Goal: Understand process/instructions: Learn how to perform a task or action

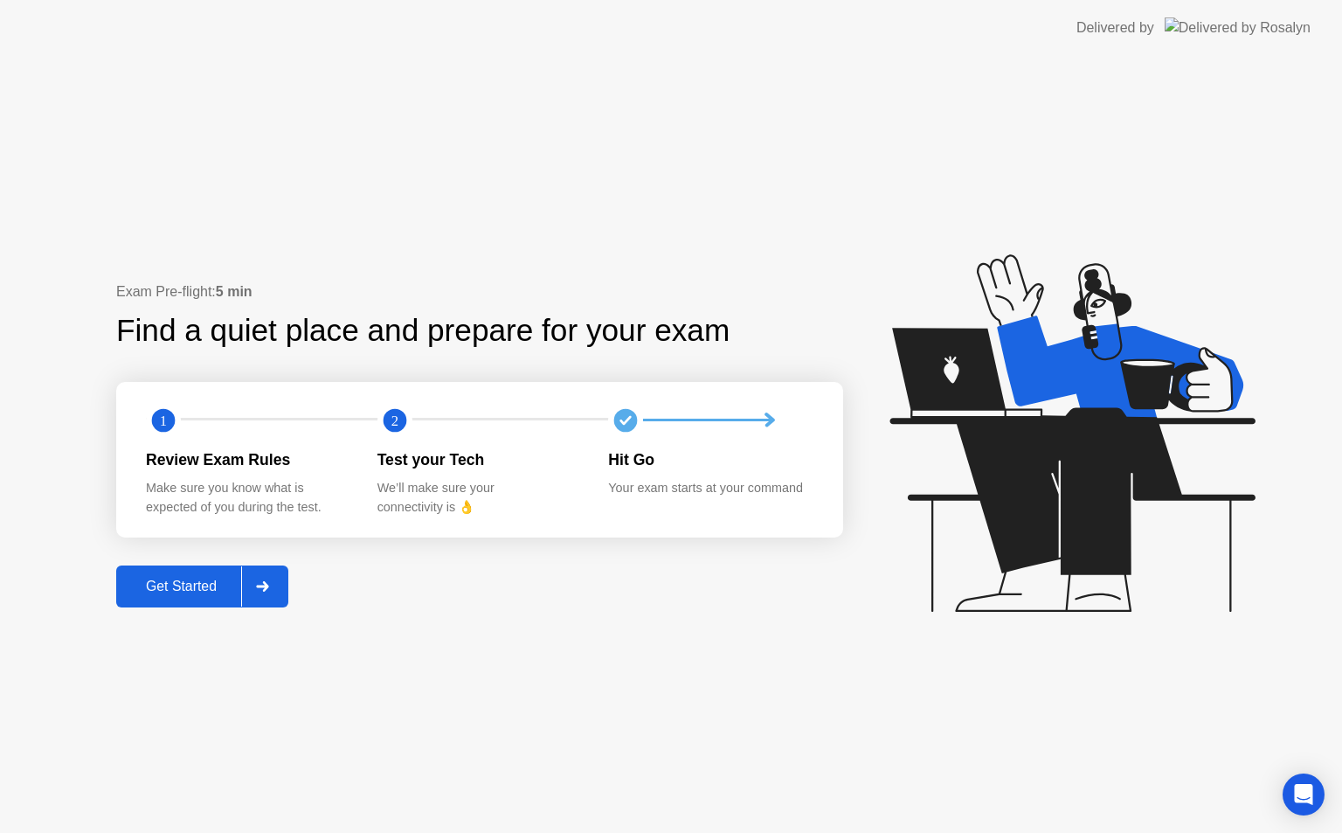
click at [193, 599] on button "Get Started" at bounding box center [202, 586] width 172 height 42
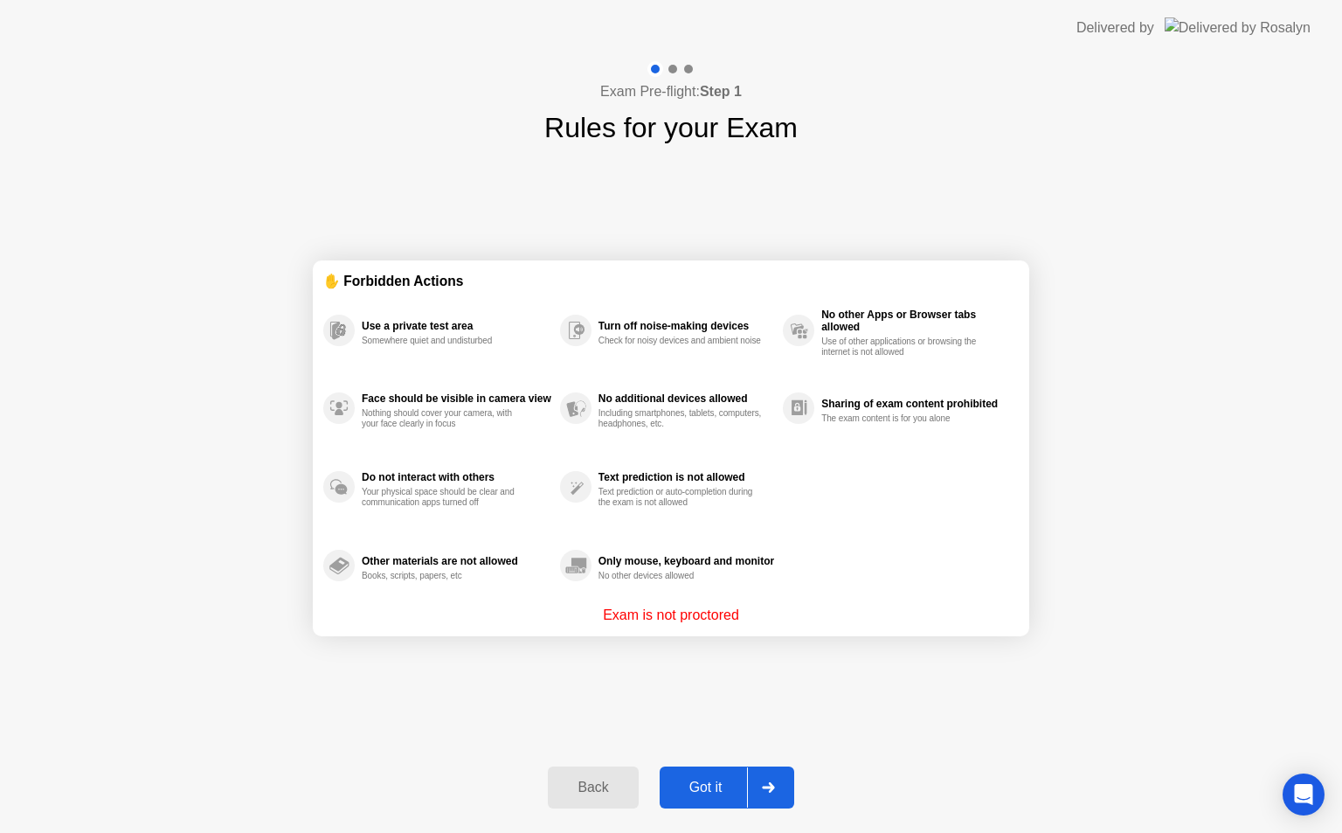
click at [772, 783] on icon at bounding box center [768, 787] width 12 height 10
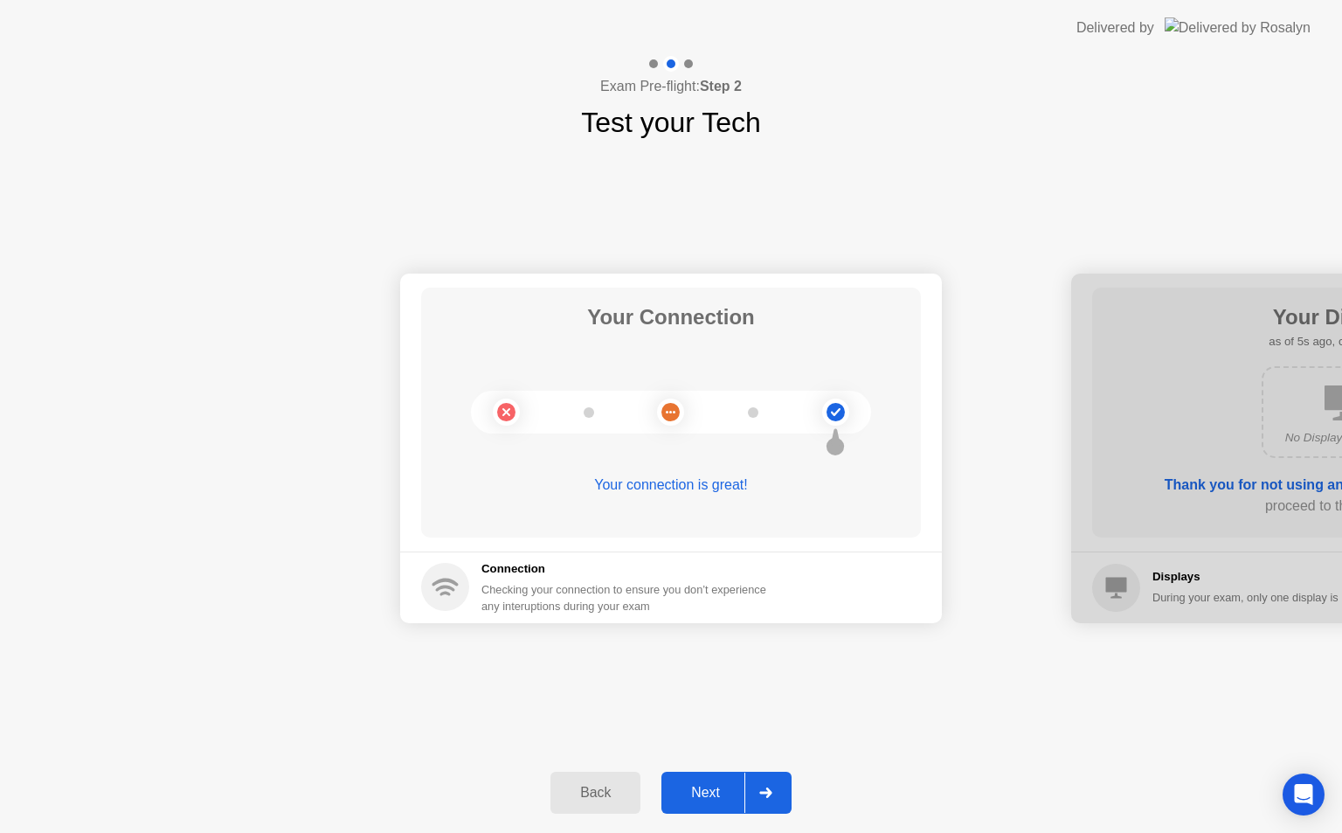
click at [763, 793] on icon at bounding box center [765, 792] width 12 height 10
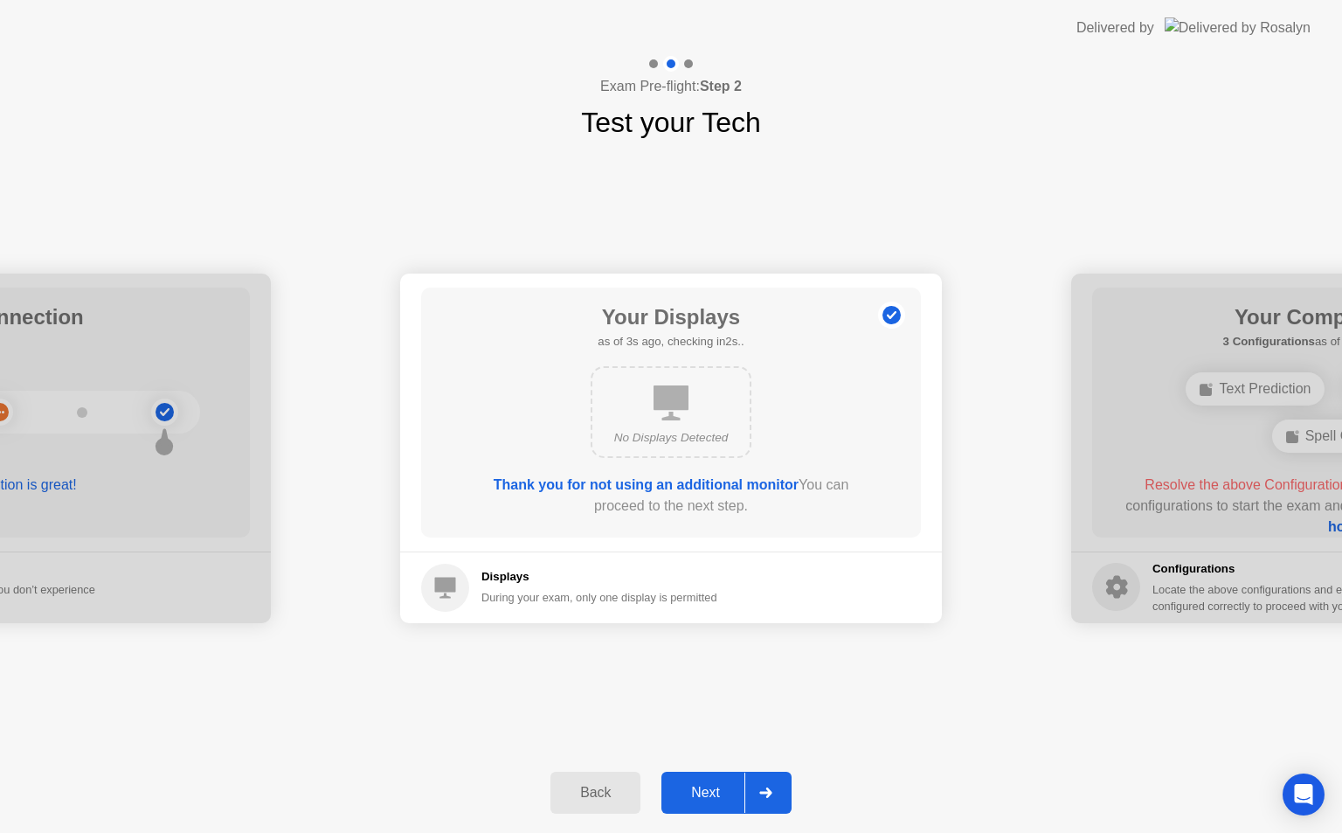
click at [763, 793] on icon at bounding box center [765, 792] width 12 height 10
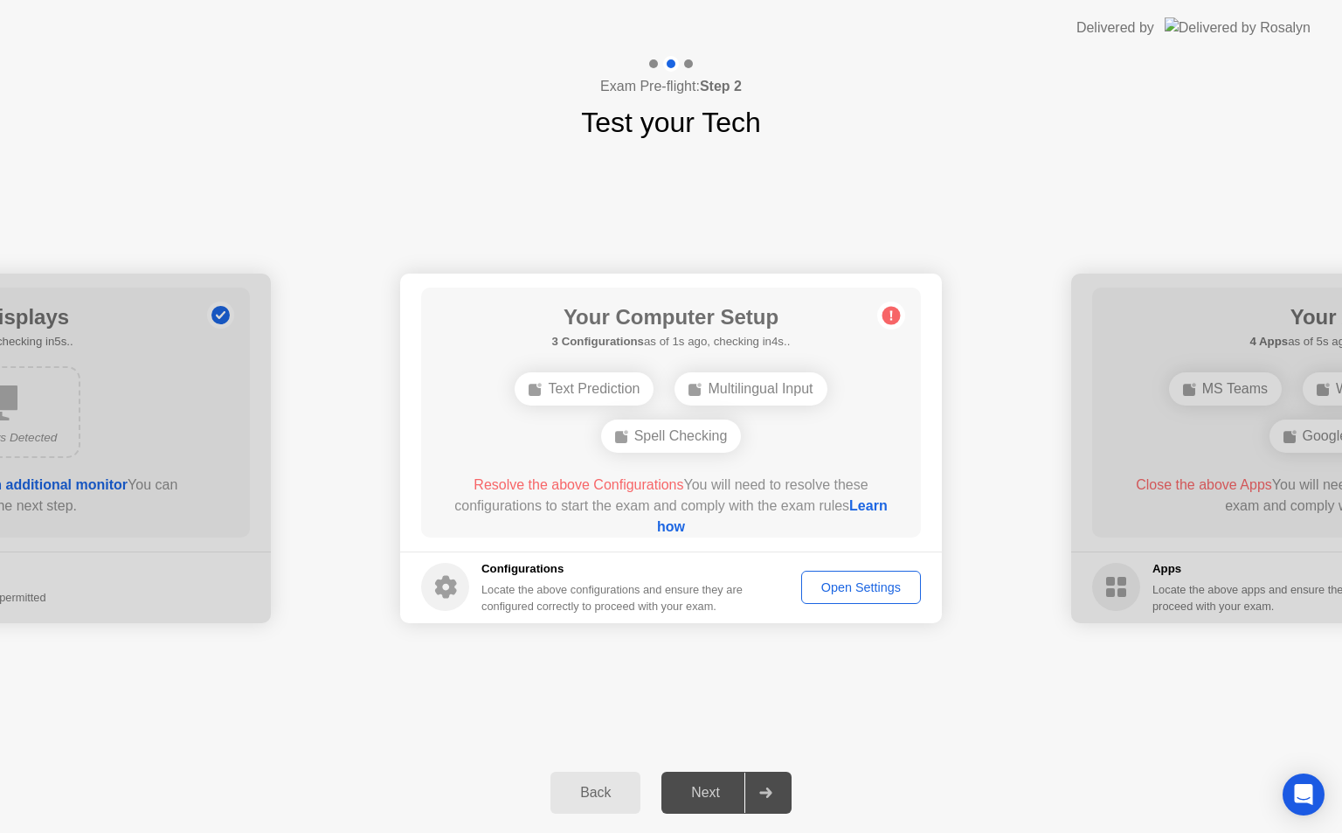
click at [696, 433] on div "Spell Checking" at bounding box center [671, 435] width 141 height 33
click at [855, 582] on div "Open Settings" at bounding box center [860, 587] width 107 height 14
click at [702, 724] on div "Your Connection Your connection is great! Connection Checking your connection t…" at bounding box center [671, 447] width 1342 height 609
click at [766, 795] on icon at bounding box center [765, 792] width 13 height 10
click at [688, 796] on div "Next" at bounding box center [706, 793] width 78 height 16
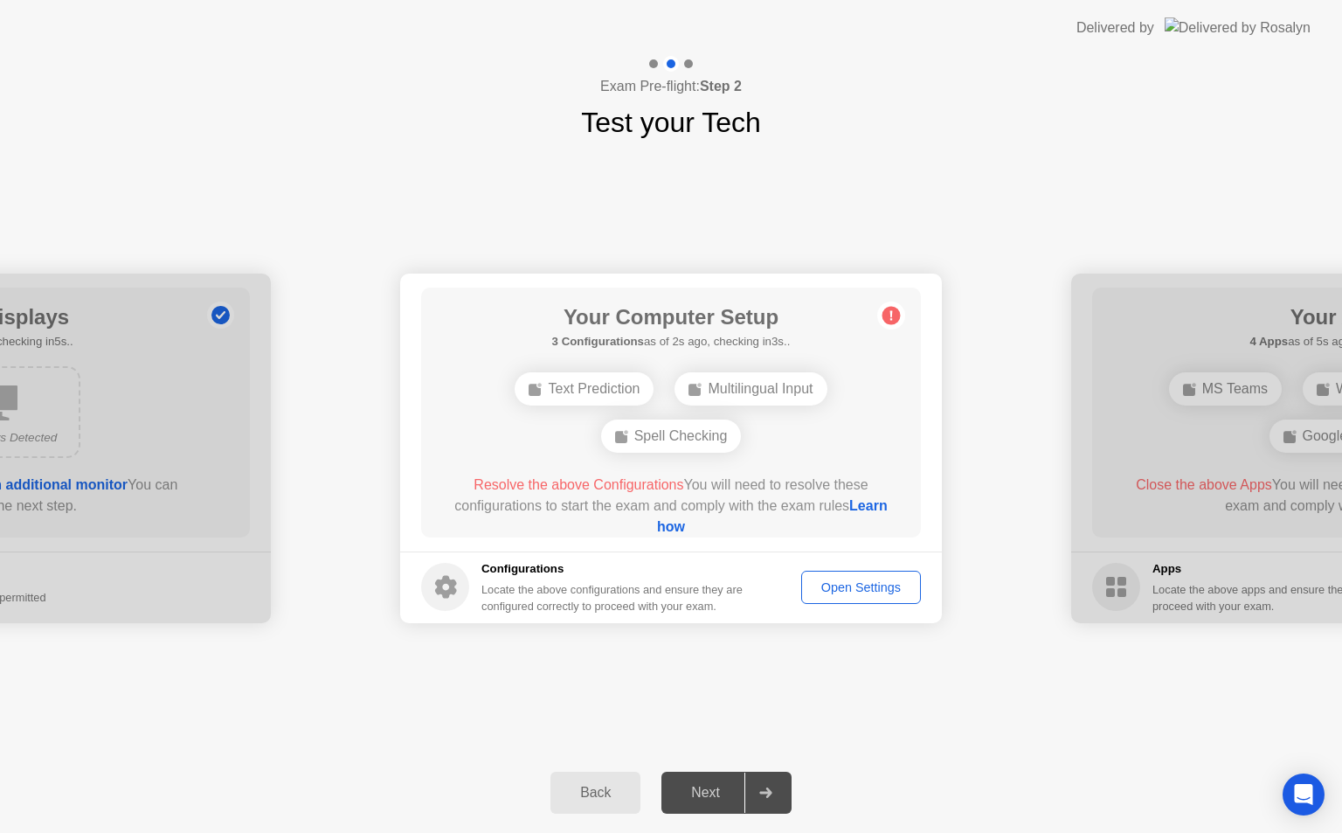
click at [678, 529] on link "Learn how" at bounding box center [772, 516] width 231 height 36
click at [989, 206] on div "Your Connection Your connection is great! Connection Checking your connection t…" at bounding box center [671, 447] width 1342 height 609
click at [583, 385] on div "Text Prediction" at bounding box center [584, 388] width 139 height 33
click at [668, 531] on link "Learn how" at bounding box center [772, 516] width 231 height 36
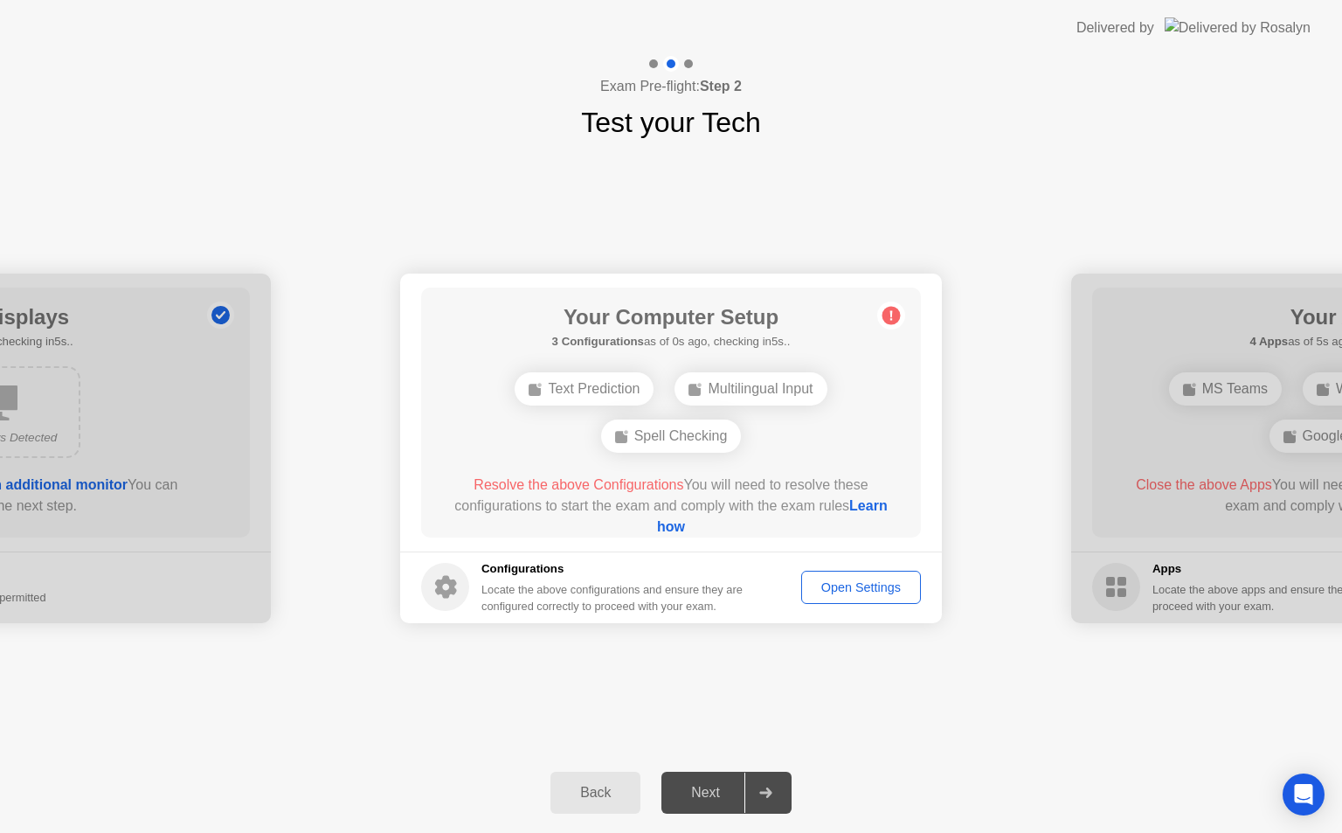
click at [842, 580] on div "Open Settings" at bounding box center [860, 587] width 107 height 14
click at [839, 587] on div "Open Settings" at bounding box center [860, 587] width 107 height 14
click at [678, 525] on link "Learn how" at bounding box center [772, 516] width 231 height 36
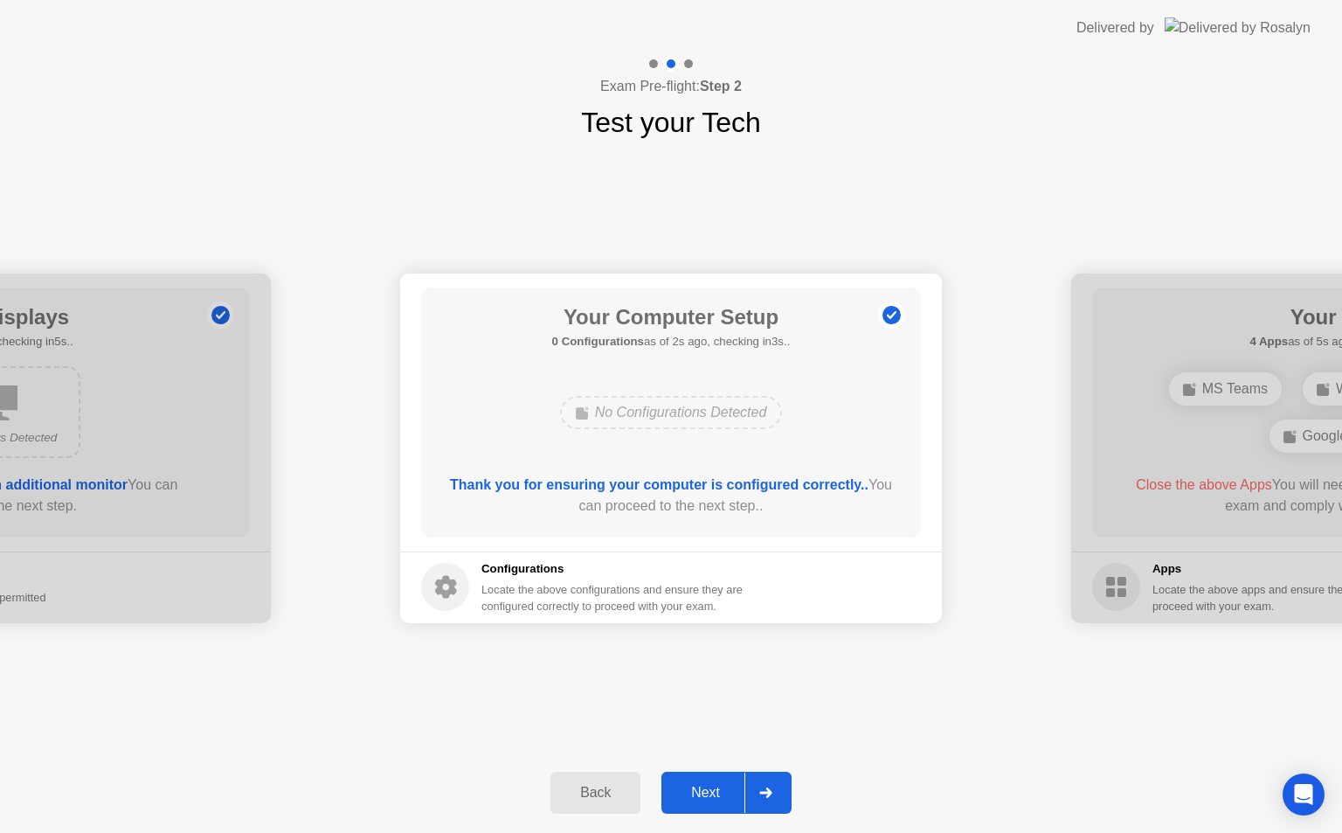
click at [771, 792] on icon at bounding box center [765, 792] width 12 height 10
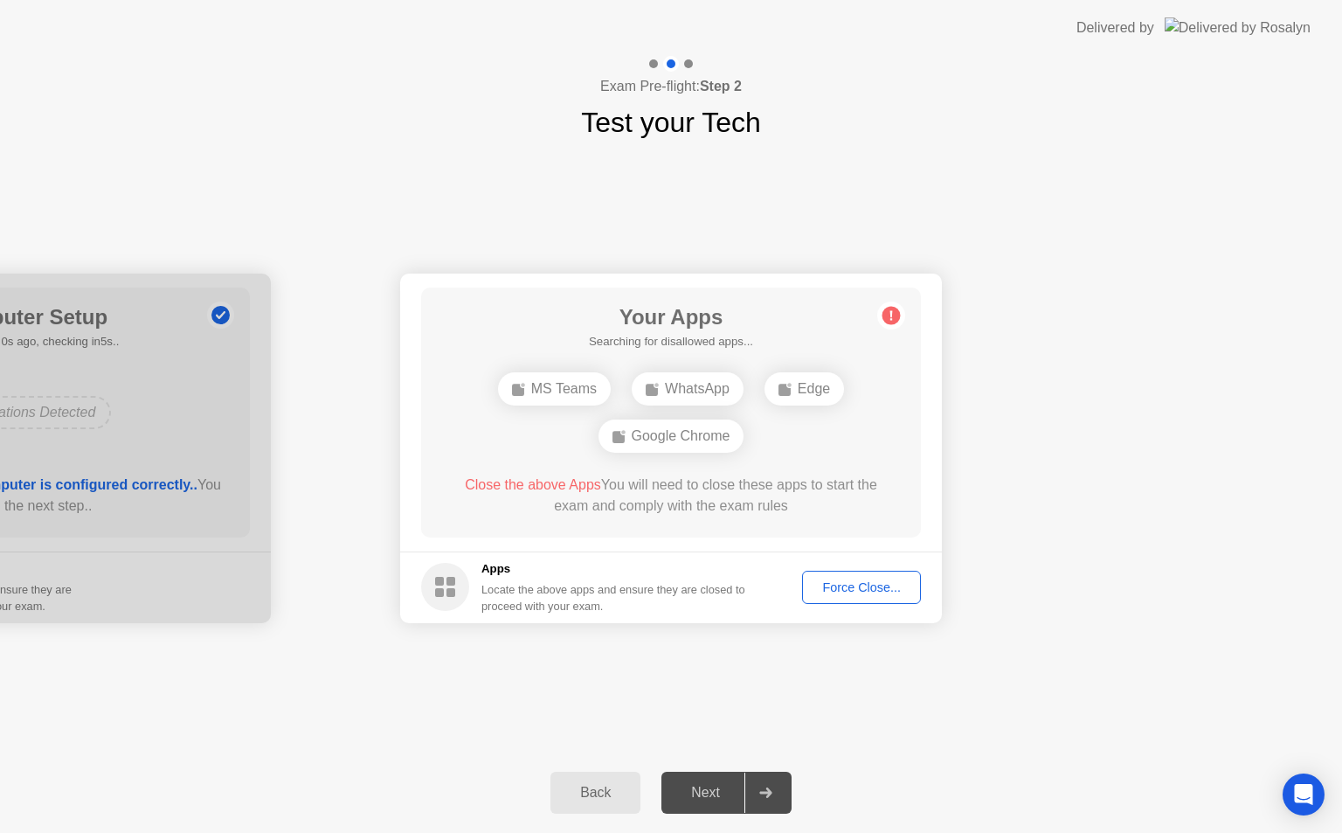
click at [847, 581] on div "Force Close..." at bounding box center [861, 587] width 107 height 14
click at [834, 592] on div "Force Close..." at bounding box center [861, 587] width 107 height 14
click at [838, 591] on div "Force Close..." at bounding box center [861, 587] width 107 height 14
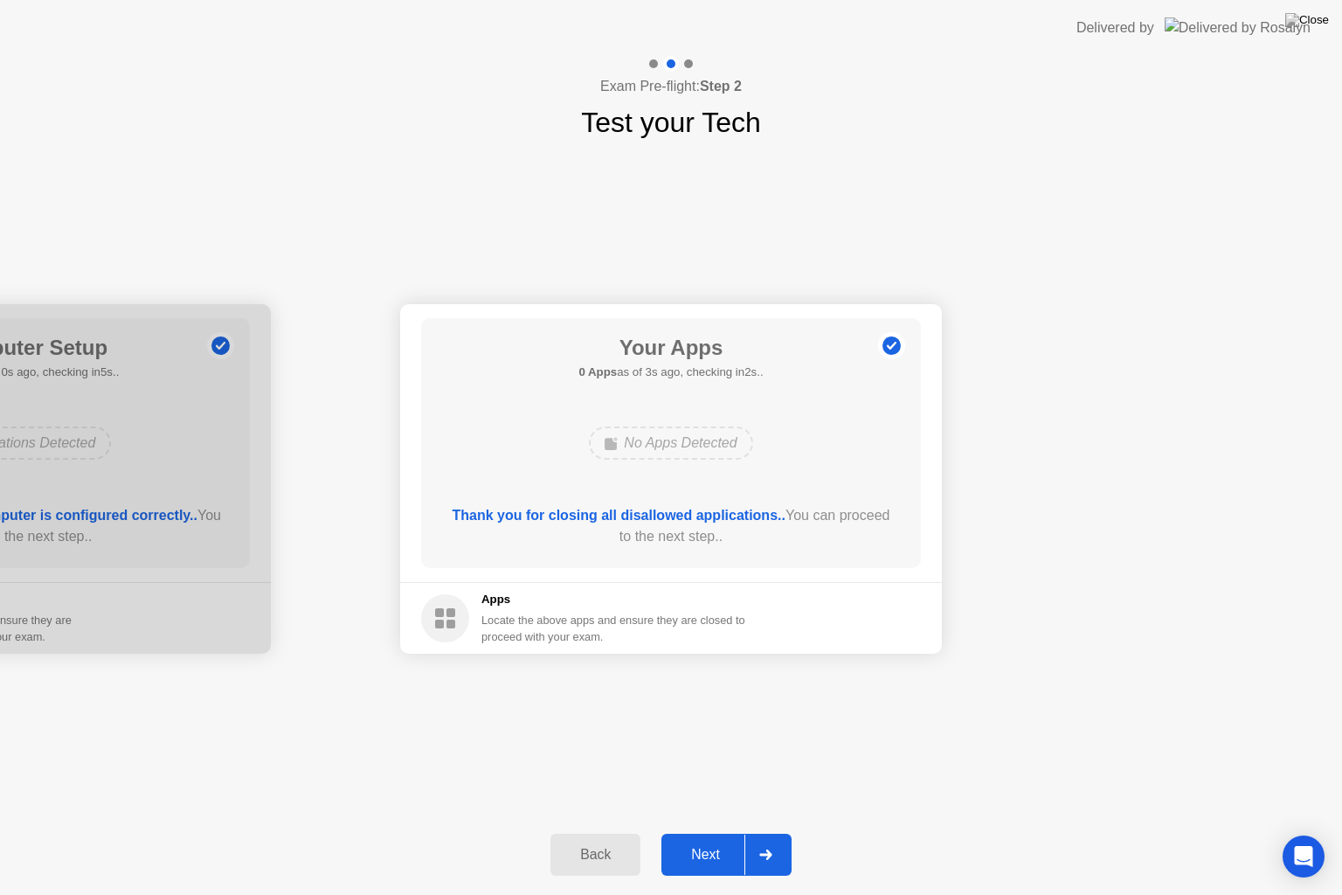
click at [765, 832] on icon at bounding box center [765, 854] width 12 height 10
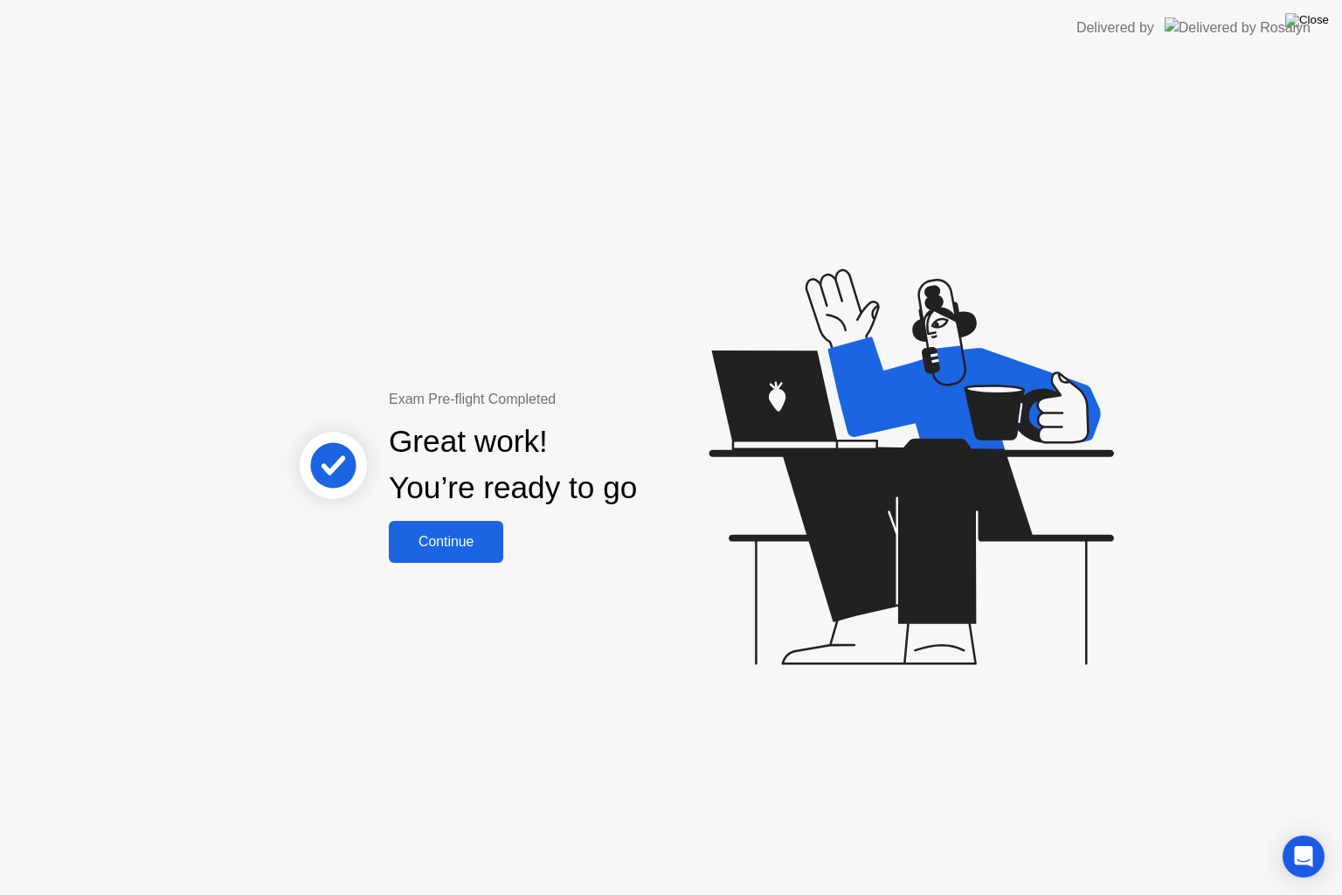
click at [1321, 24] on img at bounding box center [1307, 20] width 44 height 14
